Goal: Information Seeking & Learning: Learn about a topic

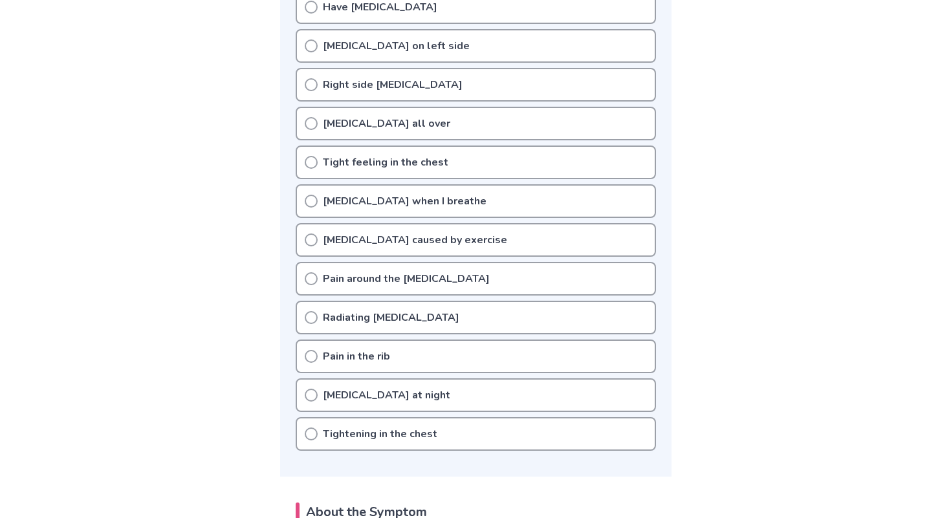
scroll to position [395, 0]
click at [440, 398] on div "[MEDICAL_DATA] at night" at bounding box center [476, 397] width 360 height 34
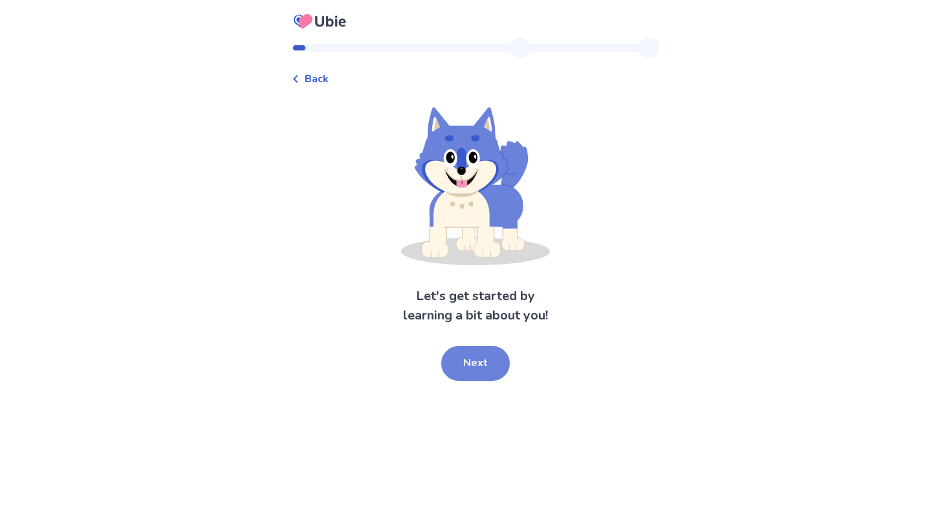
click at [483, 359] on button "Next" at bounding box center [475, 363] width 69 height 35
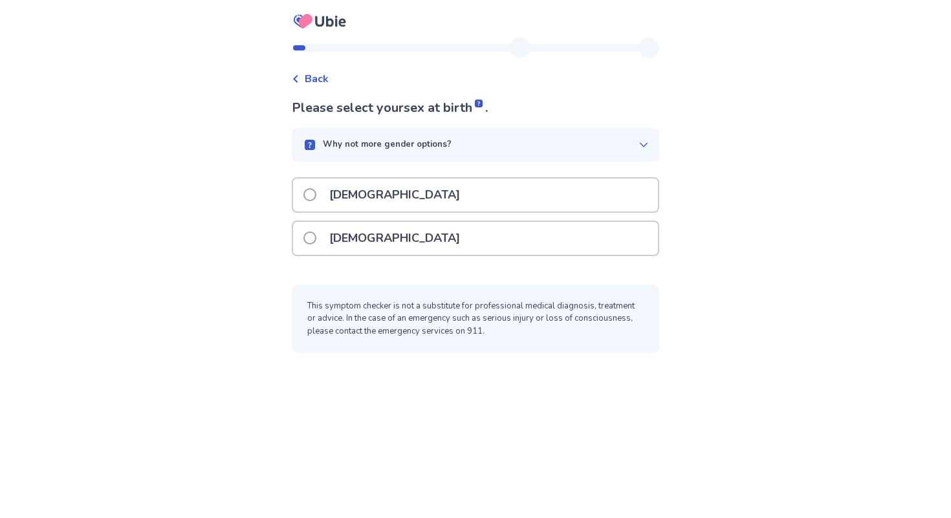
click at [510, 194] on div "[DEMOGRAPHIC_DATA]" at bounding box center [475, 195] width 365 height 33
